Goal: Navigation & Orientation: Find specific page/section

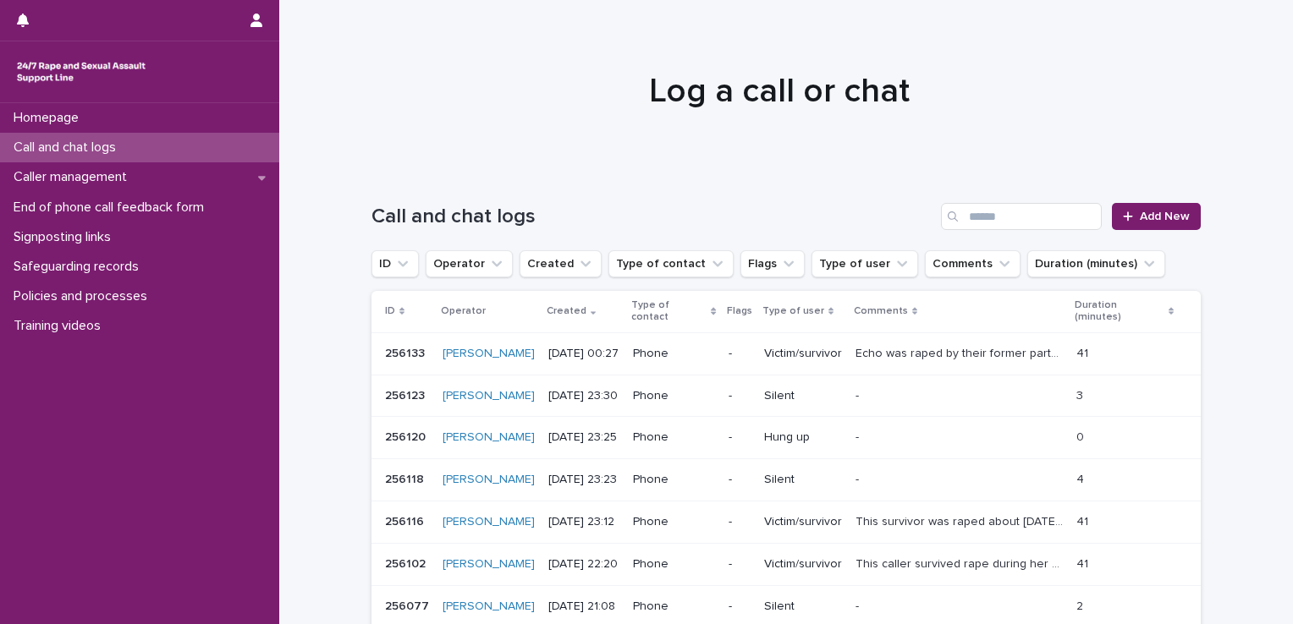
click at [74, 149] on p "Call and chat logs" at bounding box center [68, 148] width 123 height 16
click at [1129, 218] on div at bounding box center [1131, 217] width 17 height 12
